Goal: Information Seeking & Learning: Learn about a topic

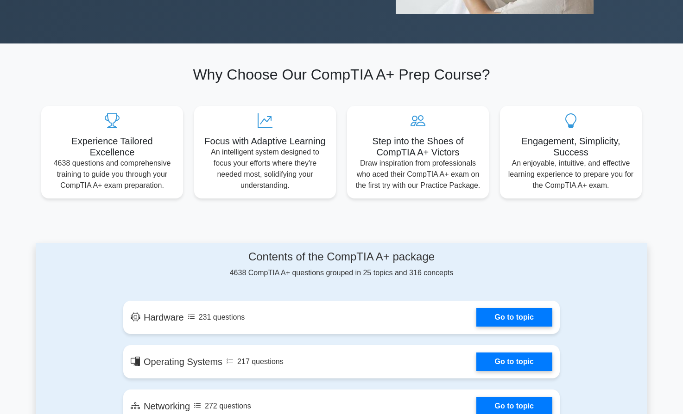
scroll to position [378, 0]
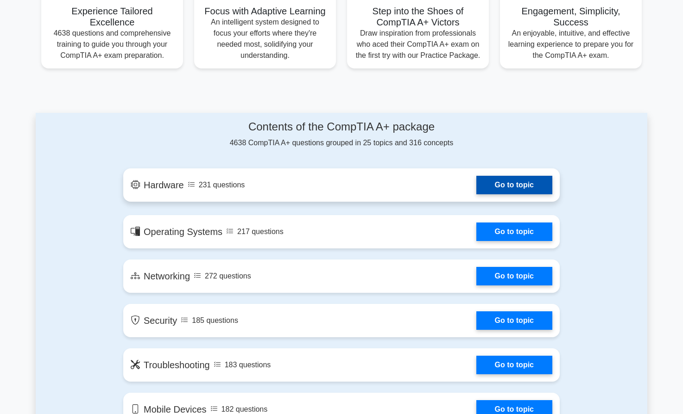
click at [491, 189] on link "Go to topic" at bounding box center [514, 185] width 76 height 19
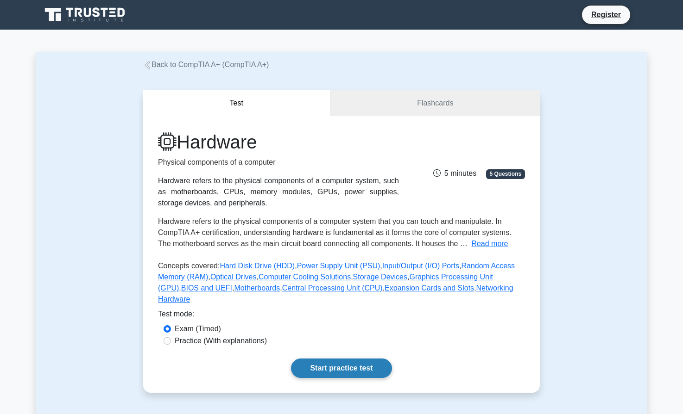
click at [356, 359] on link "Start practice test" at bounding box center [341, 368] width 100 height 19
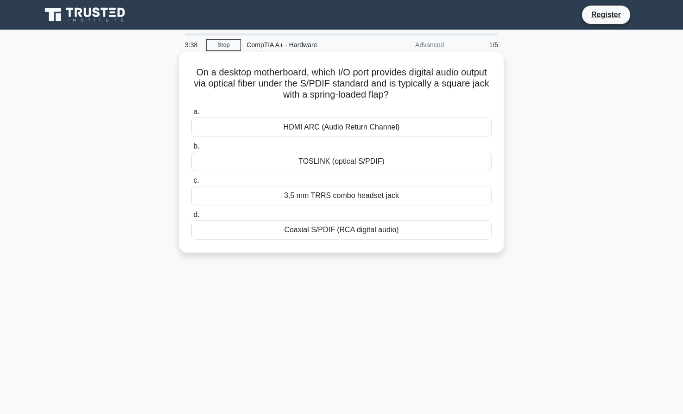
click at [333, 164] on div "TOSLINK (optical S/PDIF)" at bounding box center [341, 161] width 300 height 19
click at [191, 150] on input "b. TOSLINK (optical S/PDIF)" at bounding box center [191, 147] width 0 height 6
